Goal: Complete application form: Complete application form

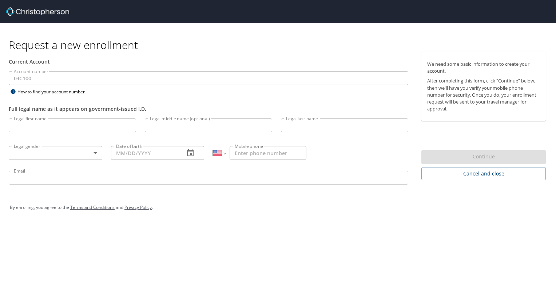
select select "US"
click at [80, 120] on input "Legal first name" at bounding box center [72, 126] width 127 height 14
type input "Courtney"
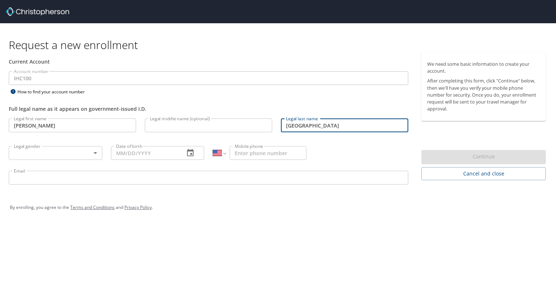
type input "Cleveland"
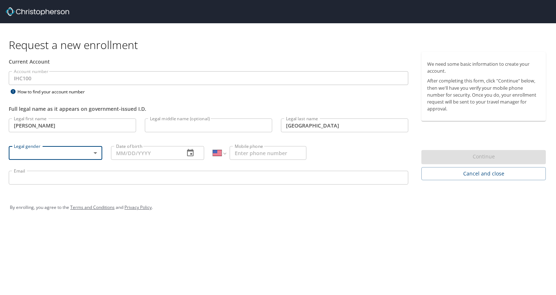
click at [95, 156] on body "Request a new enrollment Current Account Account number IHC100 Account number H…" at bounding box center [278, 147] width 556 height 295
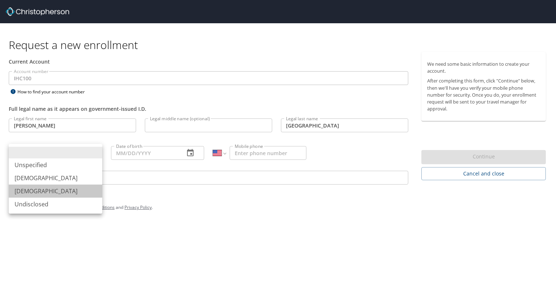
click at [34, 193] on li "Female" at bounding box center [55, 191] width 93 height 13
type input "Female"
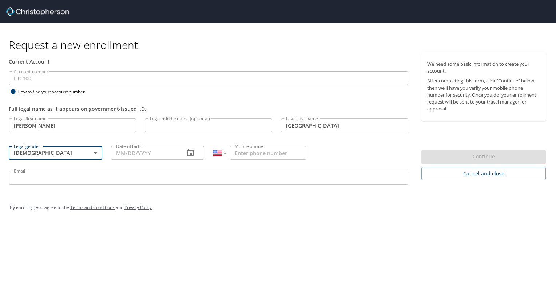
click at [130, 155] on input "Date of birth" at bounding box center [145, 153] width 68 height 14
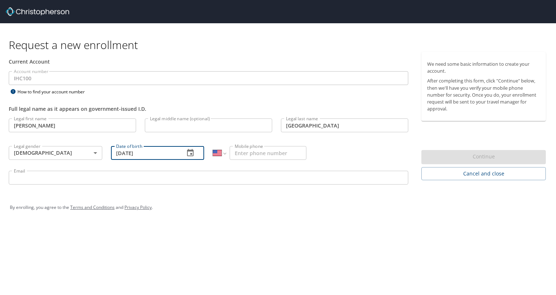
type input "08/06/1994"
click at [252, 153] on input "Mobile phone" at bounding box center [267, 153] width 77 height 14
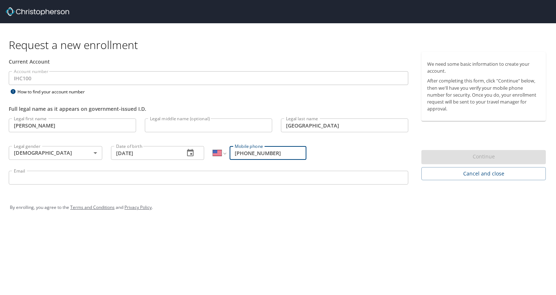
type input "(208) 449-8042"
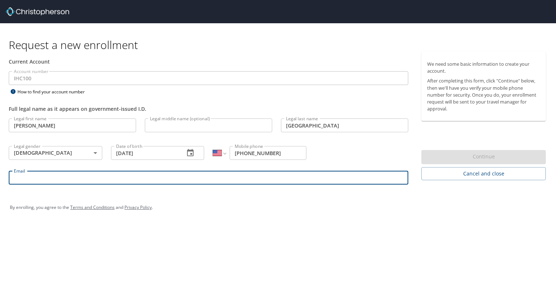
click at [146, 181] on input "Email" at bounding box center [208, 178] width 399 height 14
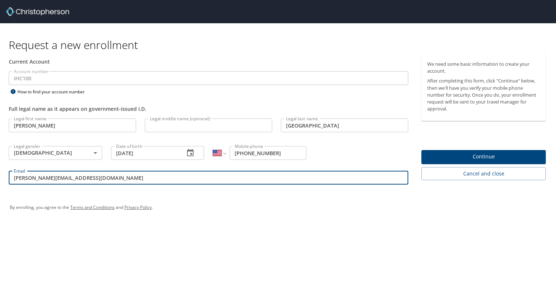
type input "courtney.cleveland@selecthealth.org"
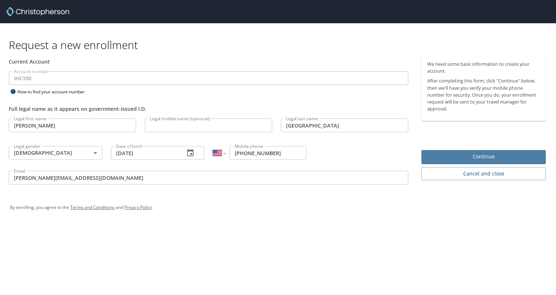
click at [496, 157] on span "Continue" at bounding box center [483, 156] width 113 height 9
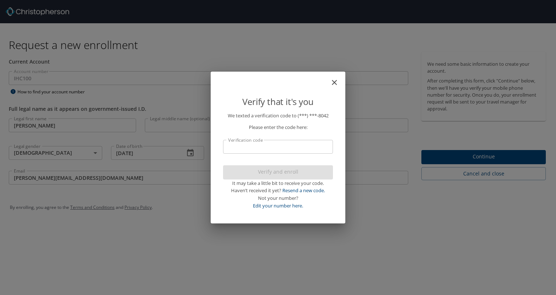
click at [266, 149] on input "Verification code" at bounding box center [278, 147] width 110 height 14
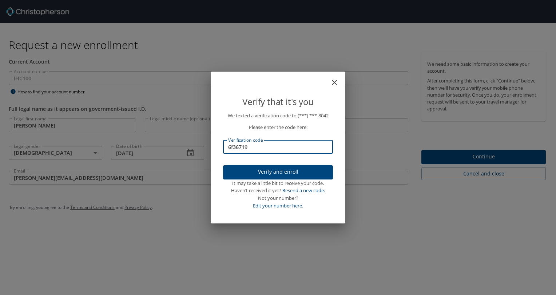
click at [282, 175] on span "Verify and enroll" at bounding box center [278, 172] width 98 height 9
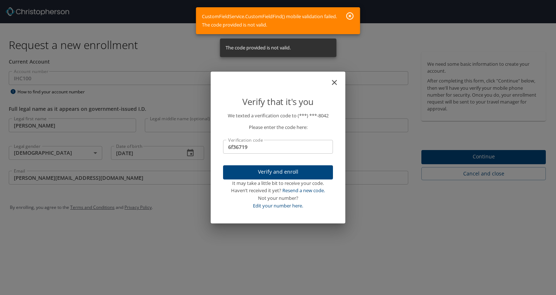
click at [233, 147] on input "6f36719" at bounding box center [278, 147] width 110 height 14
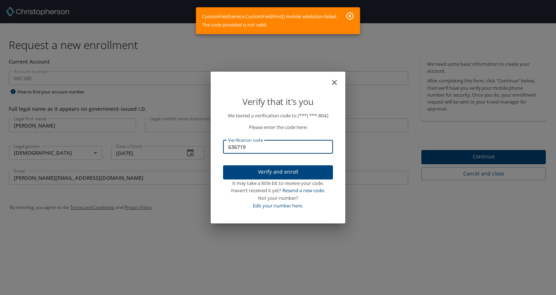
type input "636719"
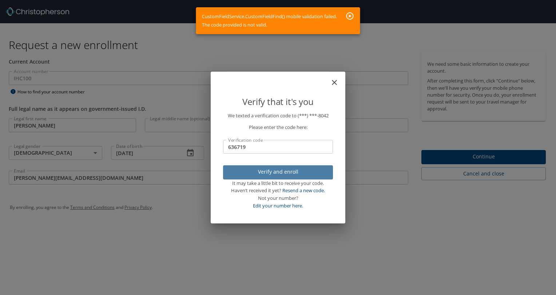
click at [258, 170] on span "Verify and enroll" at bounding box center [278, 172] width 98 height 9
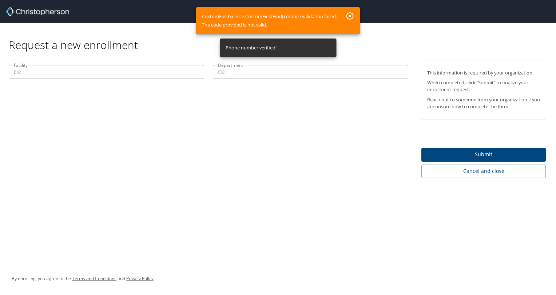
click at [349, 18] on icon "button" at bounding box center [349, 16] width 9 height 9
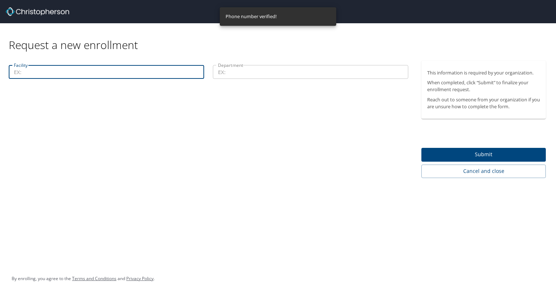
click at [67, 72] on input "Facility" at bounding box center [106, 72] width 195 height 14
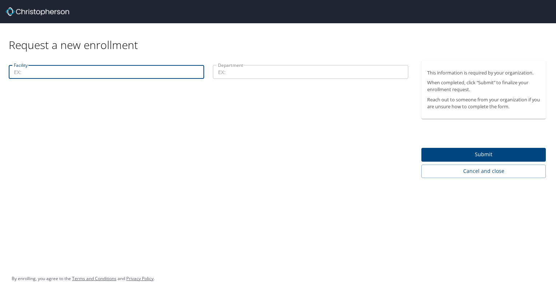
click at [119, 73] on input "Facility" at bounding box center [106, 72] width 195 height 14
type input "61000"
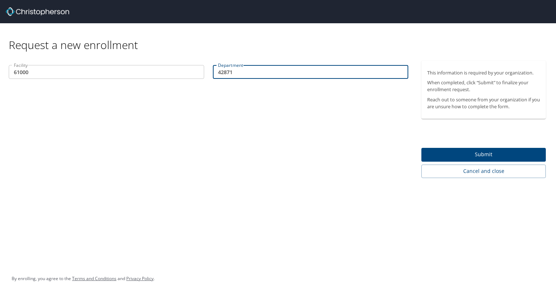
type input "42871"
click at [463, 157] on span "Submit" at bounding box center [483, 154] width 113 height 9
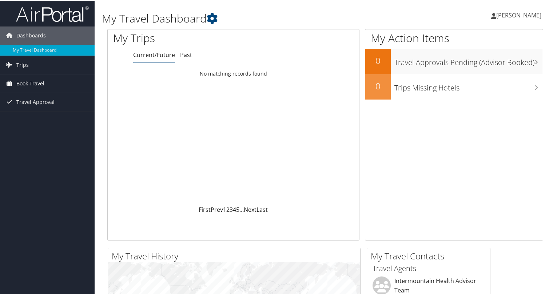
click at [26, 79] on span "Book Travel" at bounding box center [30, 83] width 28 height 18
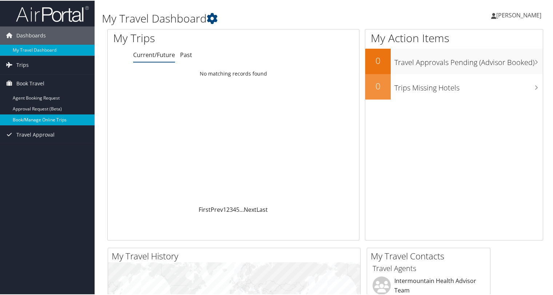
click at [40, 119] on link "Book/Manage Online Trips" at bounding box center [47, 119] width 95 height 11
